Goal: Task Accomplishment & Management: Use online tool/utility

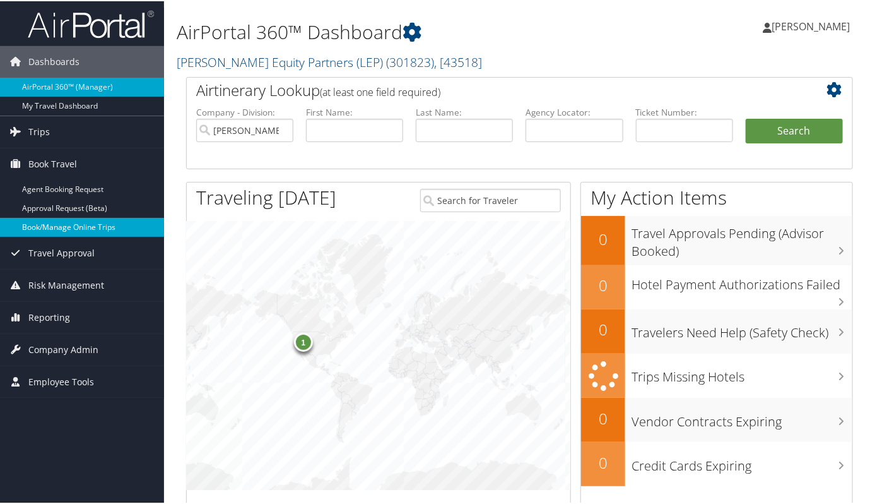
click at [64, 223] on link "Book/Manage Online Trips" at bounding box center [82, 225] width 164 height 19
